Goal: Find specific page/section: Find specific page/section

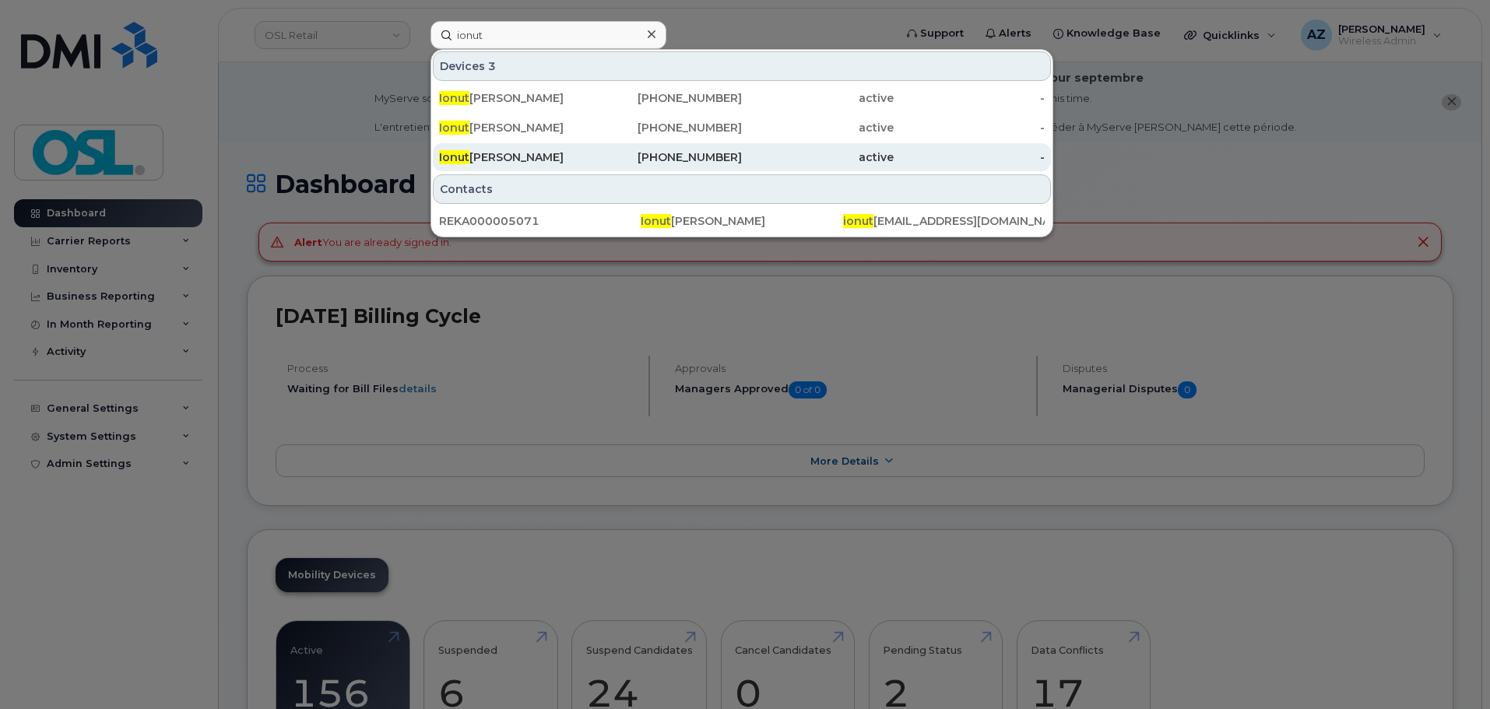
type input "ionut"
click at [595, 154] on div "437-433-5282" at bounding box center [667, 157] width 152 height 16
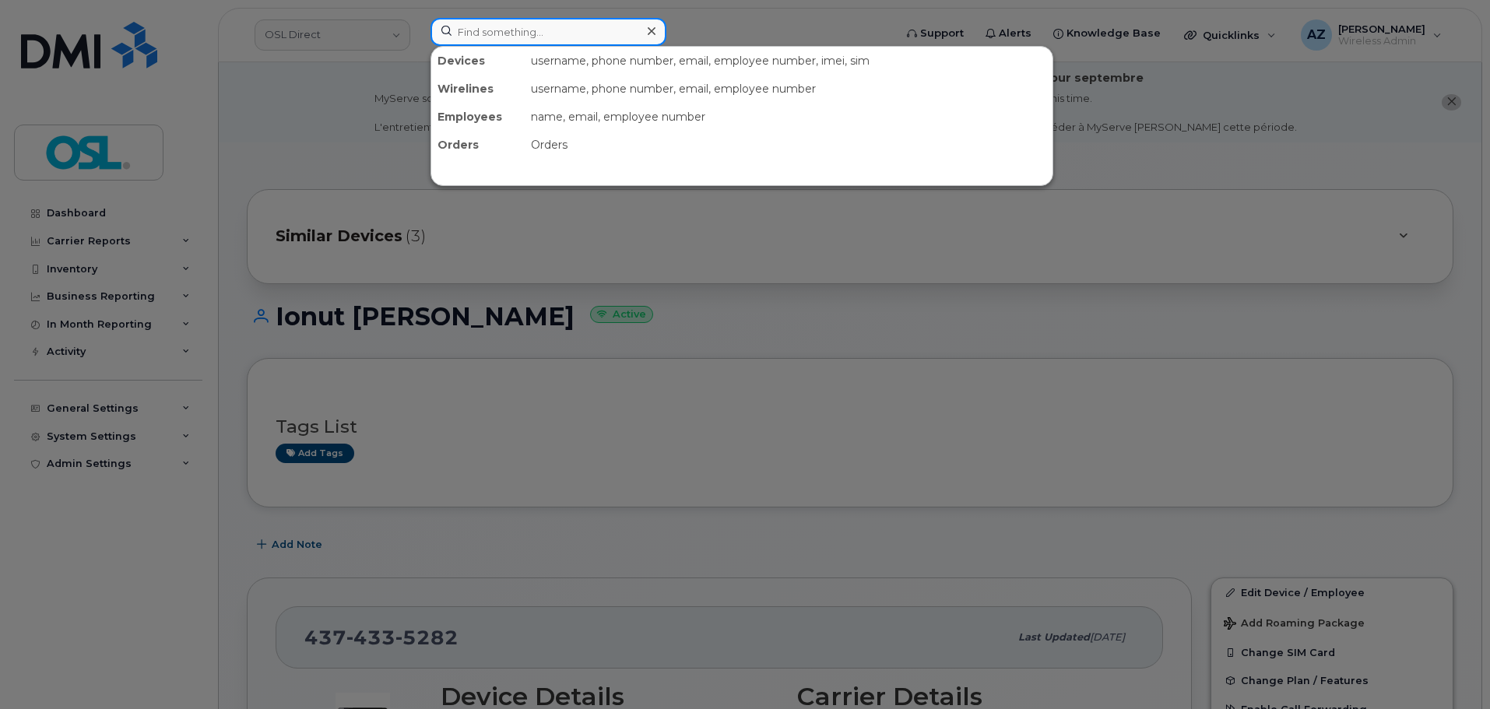
click at [556, 33] on input at bounding box center [548, 32] width 236 height 28
click at [491, 241] on div at bounding box center [745, 354] width 1490 height 709
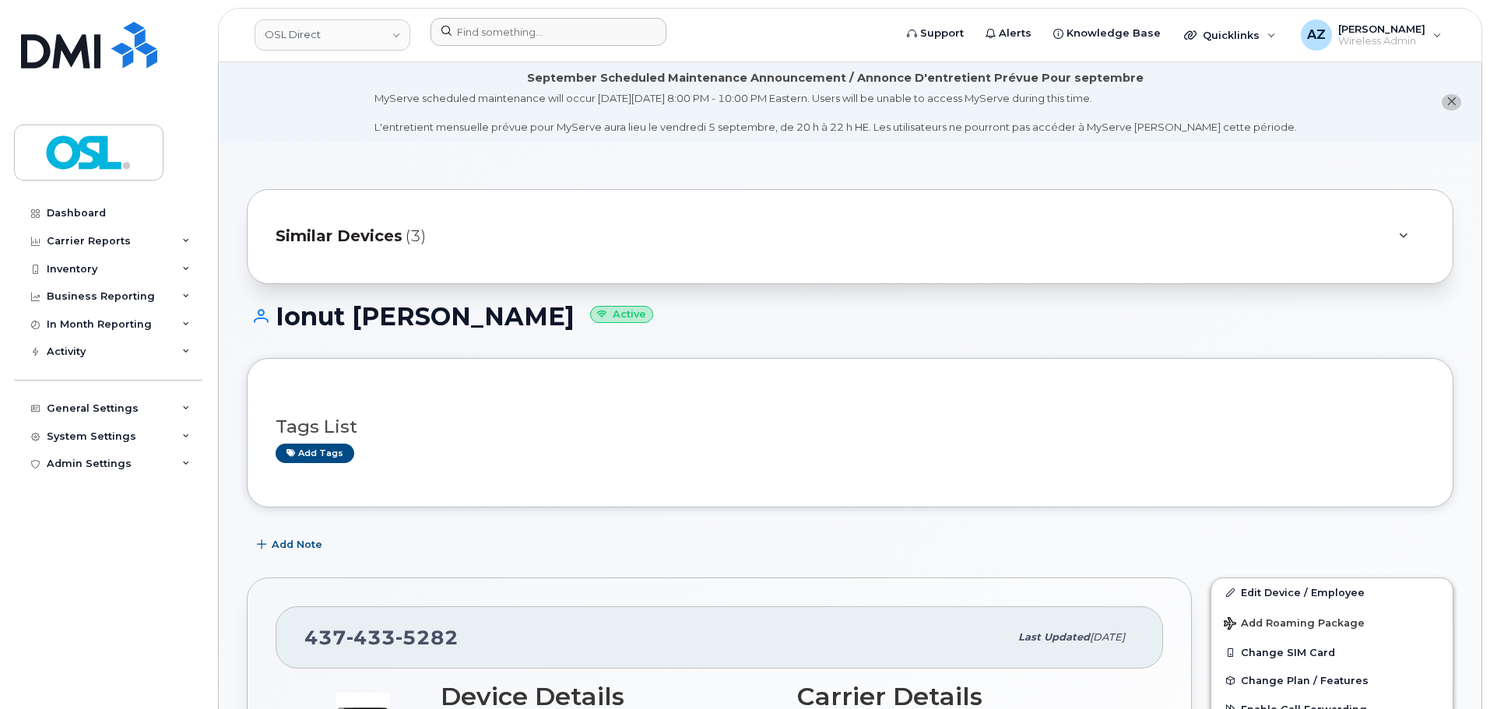
click at [437, 251] on div "Similar Devices (3)" at bounding box center [827, 236] width 1105 height 37
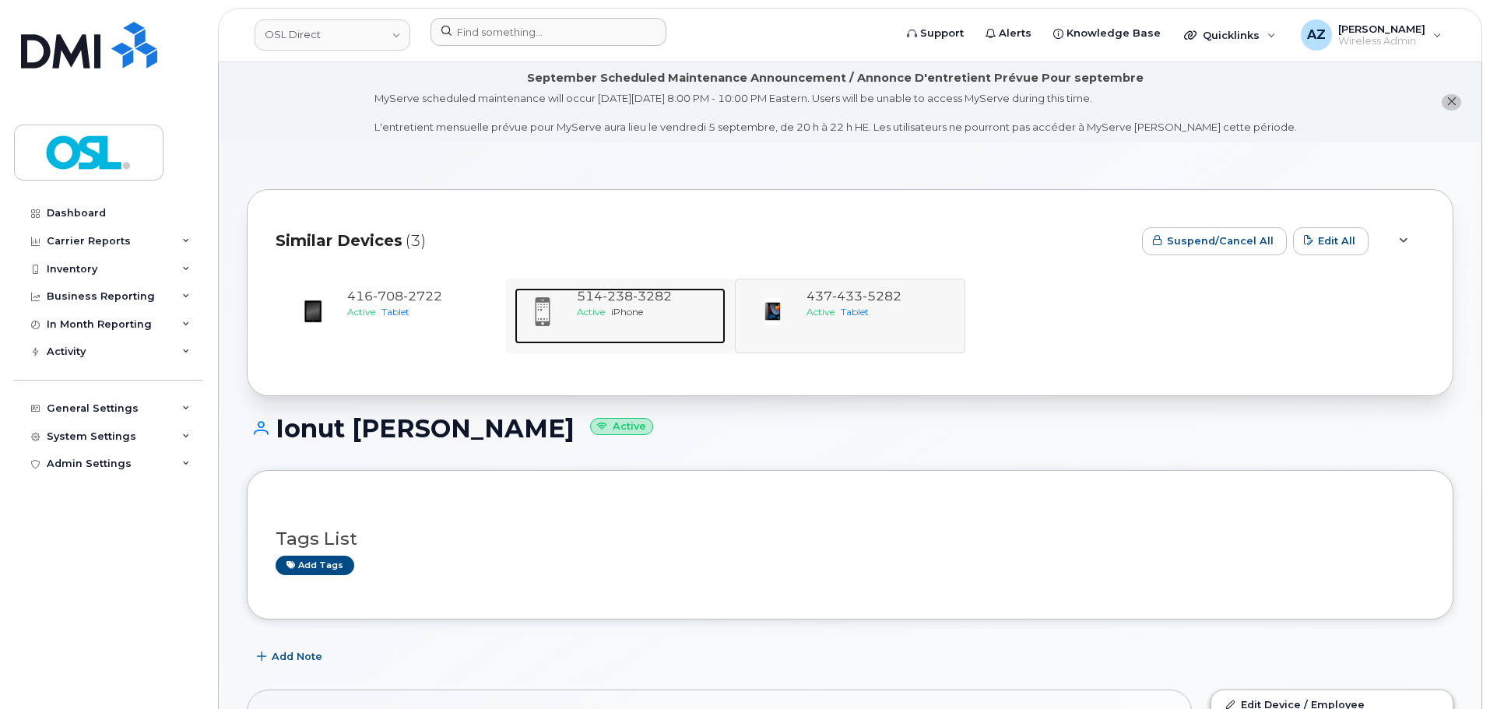
click at [620, 321] on div "514 238 3282 Active iPhone" at bounding box center [647, 316] width 155 height 56
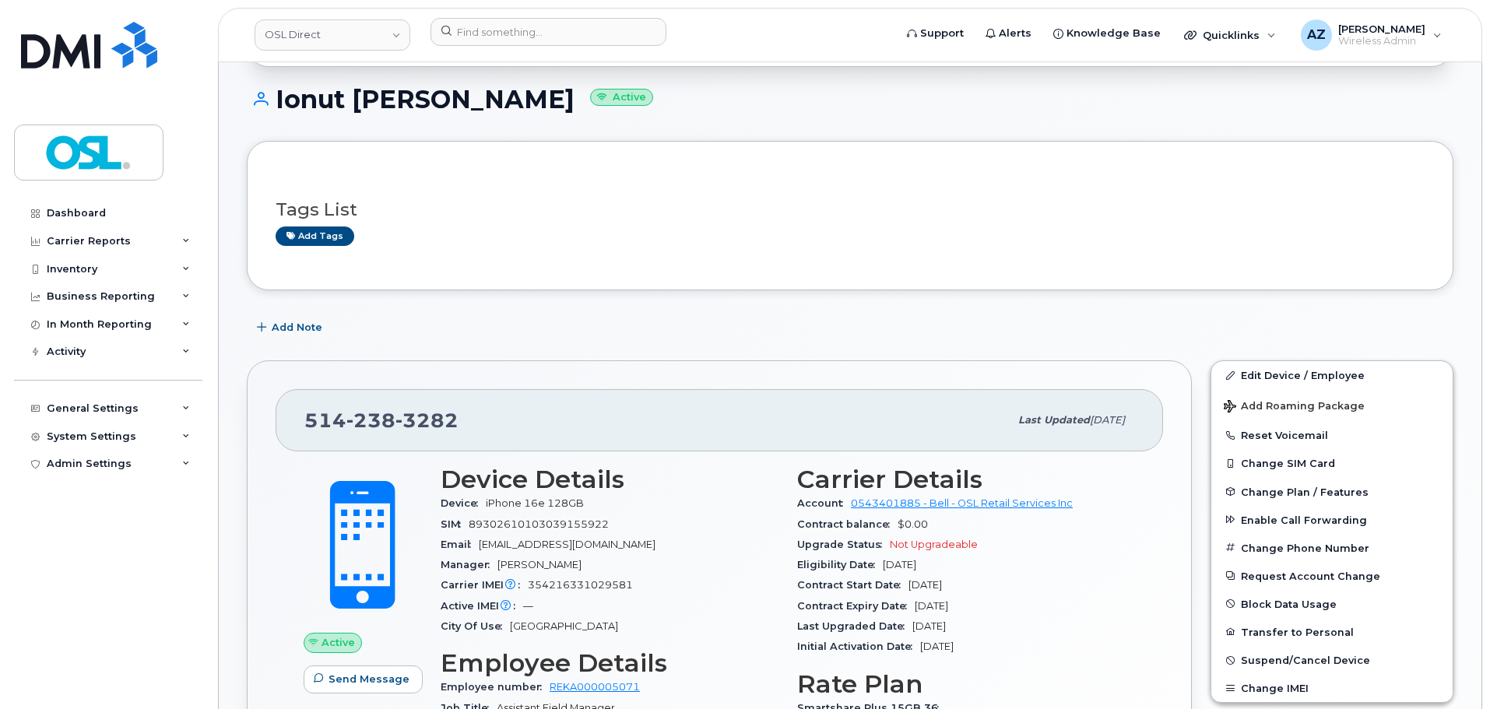
scroll to position [233, 0]
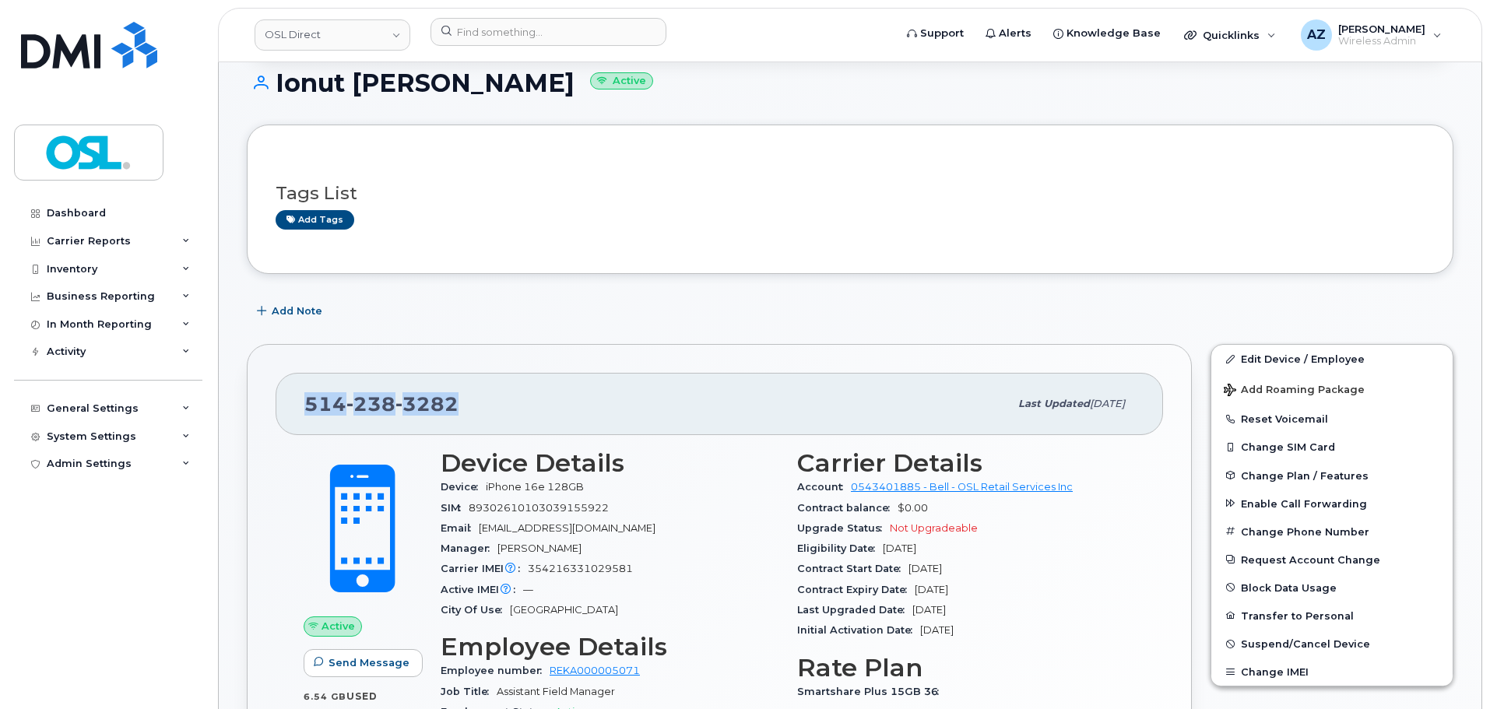
drag, startPoint x: 483, startPoint y: 398, endPoint x: 289, endPoint y: 401, distance: 194.6
click at [289, 401] on div "[PHONE_NUMBER] Last updated [DATE]" at bounding box center [718, 404] width 887 height 62
copy span "[PHONE_NUMBER]"
click at [507, 400] on div "[PHONE_NUMBER]" at bounding box center [656, 404] width 704 height 33
